Goal: Check status: Check status

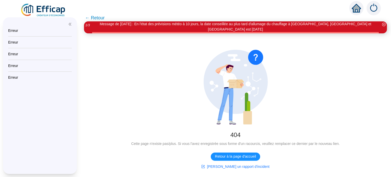
click at [68, 26] on div at bounding box center [40, 22] width 64 height 11
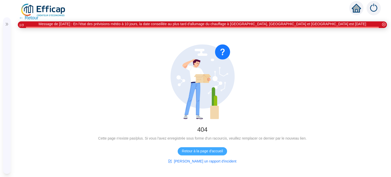
click at [210, 152] on span "Retour à la page d'accueil" at bounding box center [202, 151] width 41 height 5
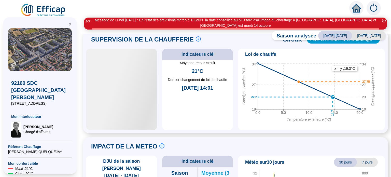
scroll to position [247, 0]
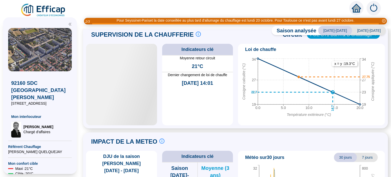
click at [125, 116] on div at bounding box center [121, 85] width 71 height 82
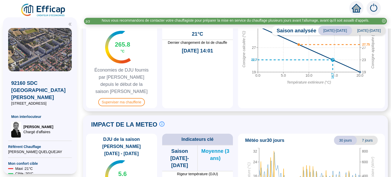
scroll to position [281, 0]
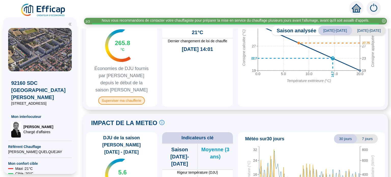
click at [127, 105] on span "Superviser ma chaufferie" at bounding box center [121, 101] width 47 height 8
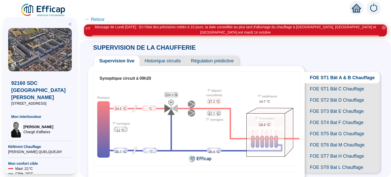
click at [335, 93] on span "FOE ST1 Bât C Chauffage" at bounding box center [342, 88] width 75 height 11
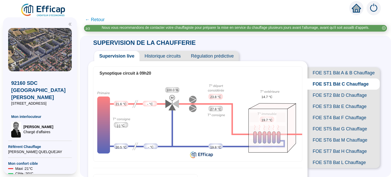
click at [324, 101] on span "FOE ST2 Bât D Chauffage" at bounding box center [344, 95] width 72 height 11
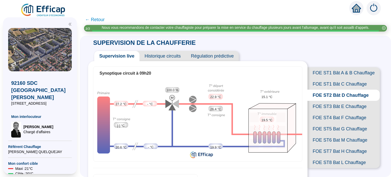
click at [328, 112] on span "FOE ST3 Bât E Chauffage" at bounding box center [344, 106] width 72 height 11
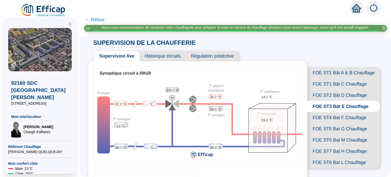
click at [328, 123] on span "FOE ST4 Bat F Chauffage" at bounding box center [344, 117] width 72 height 11
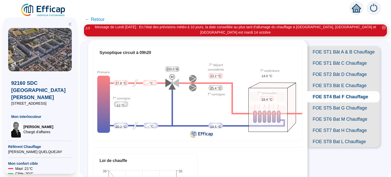
scroll to position [34, 0]
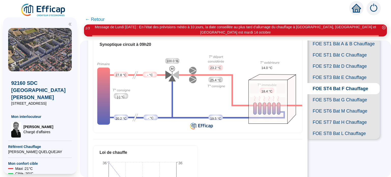
click at [327, 105] on span "FOE ST5 Bat G Chauffage" at bounding box center [344, 99] width 72 height 11
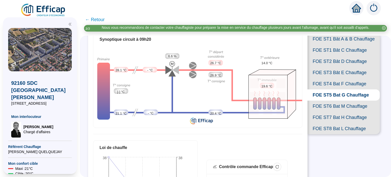
click at [339, 112] on span "FOE ST6 Bat M Chauffage" at bounding box center [344, 106] width 72 height 11
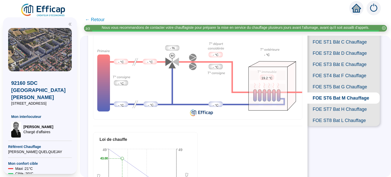
scroll to position [34, 0]
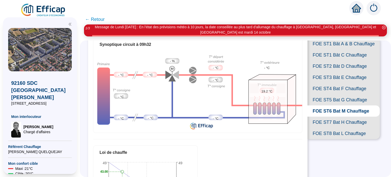
click at [353, 128] on span "FOE ST7 Bat H Chauffage" at bounding box center [344, 122] width 72 height 11
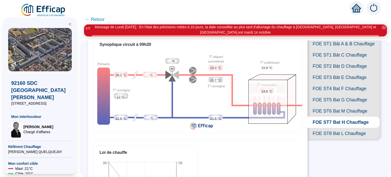
scroll to position [68, 0]
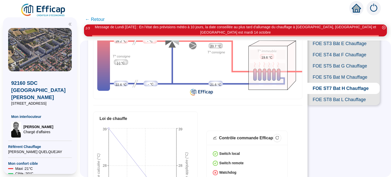
click at [328, 105] on span "FOE ST8 Bat L Chauffage" at bounding box center [344, 99] width 72 height 11
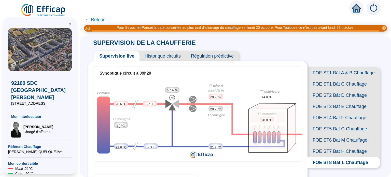
click at [173, 58] on span "Historique circuits" at bounding box center [163, 56] width 46 height 10
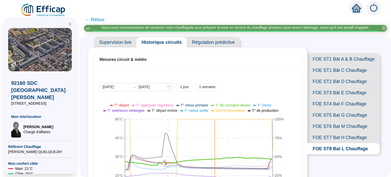
scroll to position [51, 0]
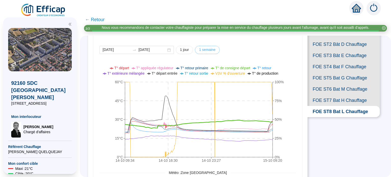
click at [213, 52] on span "1 semaine" at bounding box center [207, 49] width 17 height 5
type input "[DATE]"
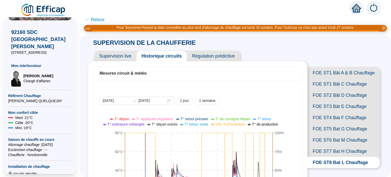
click at [220, 60] on span "Régulation prédictive" at bounding box center [213, 56] width 53 height 10
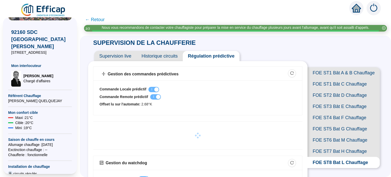
click at [166, 57] on span "Historique circuits" at bounding box center [160, 56] width 46 height 10
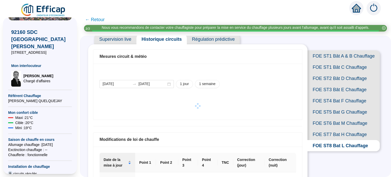
scroll to position [51, 0]
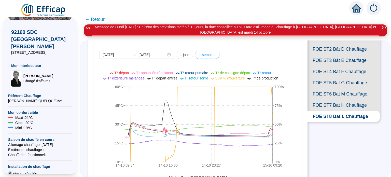
click at [208, 53] on span "1 semaine" at bounding box center [207, 54] width 17 height 5
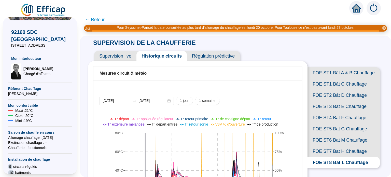
scroll to position [51, 0]
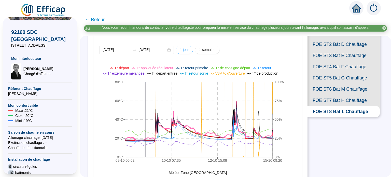
click at [189, 52] on span "1 jour" at bounding box center [184, 49] width 9 height 5
type input "[DATE]"
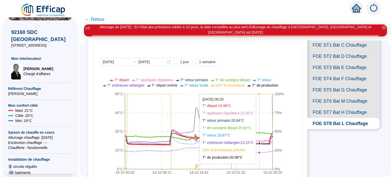
scroll to position [0, 0]
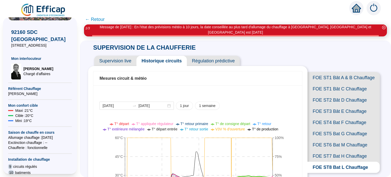
click at [317, 77] on span "FOE ST1 Bât A & B Chauffage" at bounding box center [344, 77] width 72 height 11
